Goal: Information Seeking & Learning: Understand process/instructions

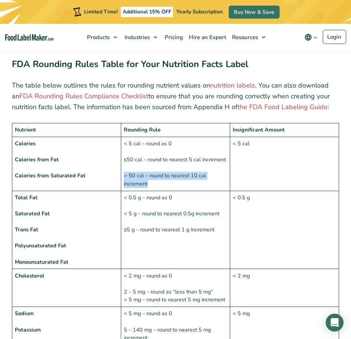
drag, startPoint x: 125, startPoint y: 157, endPoint x: 156, endPoint y: 165, distance: 31.6
click at [156, 165] on td "< 5 cal – round as 0 ≤50 cal – round to nearest 5 cal increment > 50 cal – roun…" at bounding box center [175, 164] width 109 height 54
copy td "> 50 cal – round to nearest 10 cal increment"
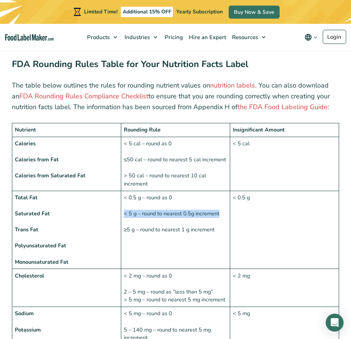
drag, startPoint x: 125, startPoint y: 195, endPoint x: 222, endPoint y: 200, distance: 97.7
click at [222, 200] on td "< 0.5 g – round as 0 < 5 g – round to nearest 0.5g increment ≥5 g – round to ne…" at bounding box center [175, 230] width 109 height 78
copy td "< 5 g – round to nearest 0.5g increment"
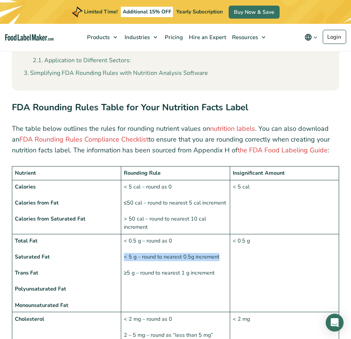
scroll to position [335, 0]
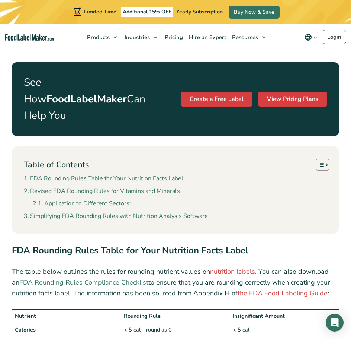
click at [121, 278] on link "FDA Rounding Rules Compliance Checklist" at bounding box center [83, 282] width 129 height 9
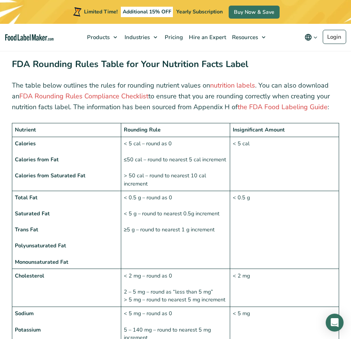
scroll to position [559, 0]
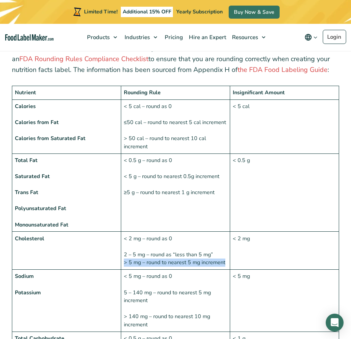
drag, startPoint x: 124, startPoint y: 246, endPoint x: 227, endPoint y: 247, distance: 102.4
click at [227, 247] on td "< 2 mg – round as 0 2 – 5 mg – round as “less than 5 mg” > 5 mg – round to near…" at bounding box center [175, 251] width 109 height 38
copy td "> 5 mg – round to nearest 5 mg increment"
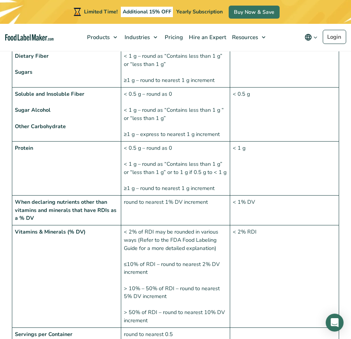
scroll to position [856, 0]
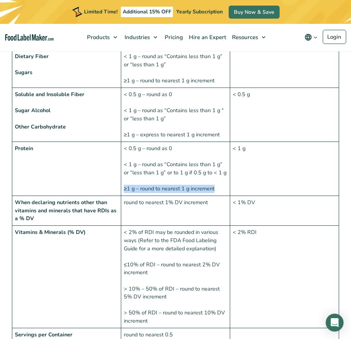
drag, startPoint x: 125, startPoint y: 171, endPoint x: 216, endPoint y: 169, distance: 90.9
click at [223, 172] on td "< 0.5 g – round as 0 < 1 g – round as “Contains less than 1 g” or “less than 1 …" at bounding box center [175, 168] width 109 height 54
copy td "≥1 g – round to nearest 1 g increment"
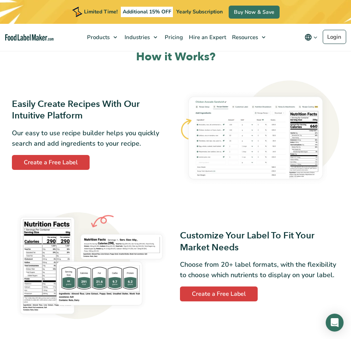
scroll to position [298, 0]
